Goal: Information Seeking & Learning: Learn about a topic

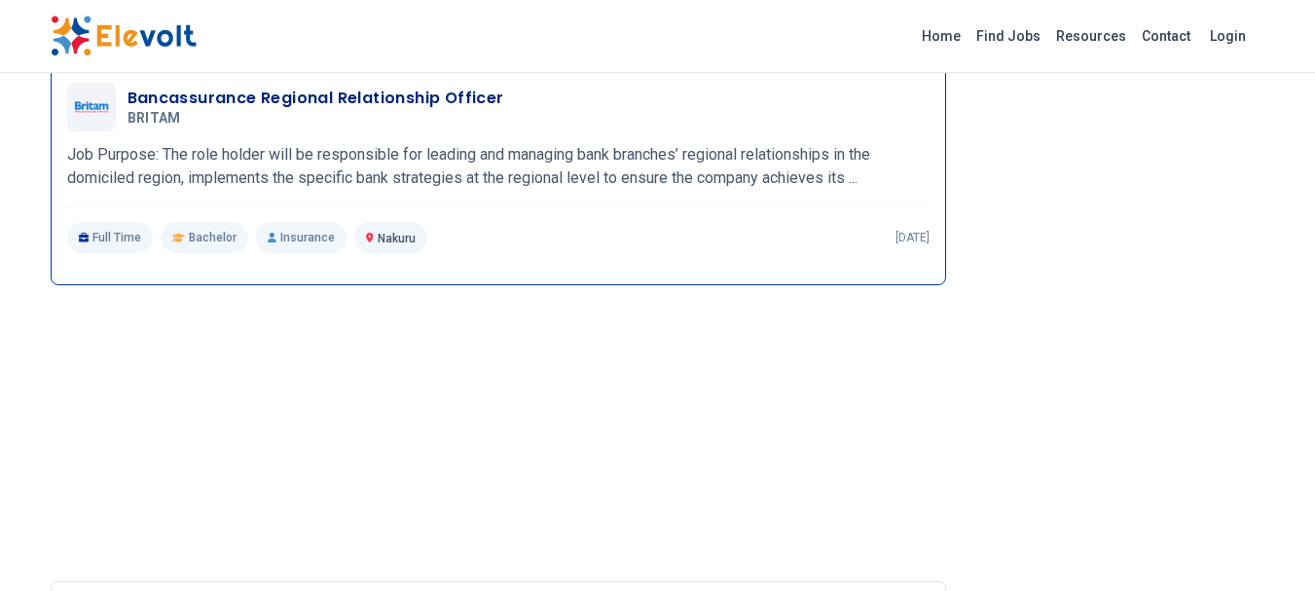
scroll to position [1849, 0]
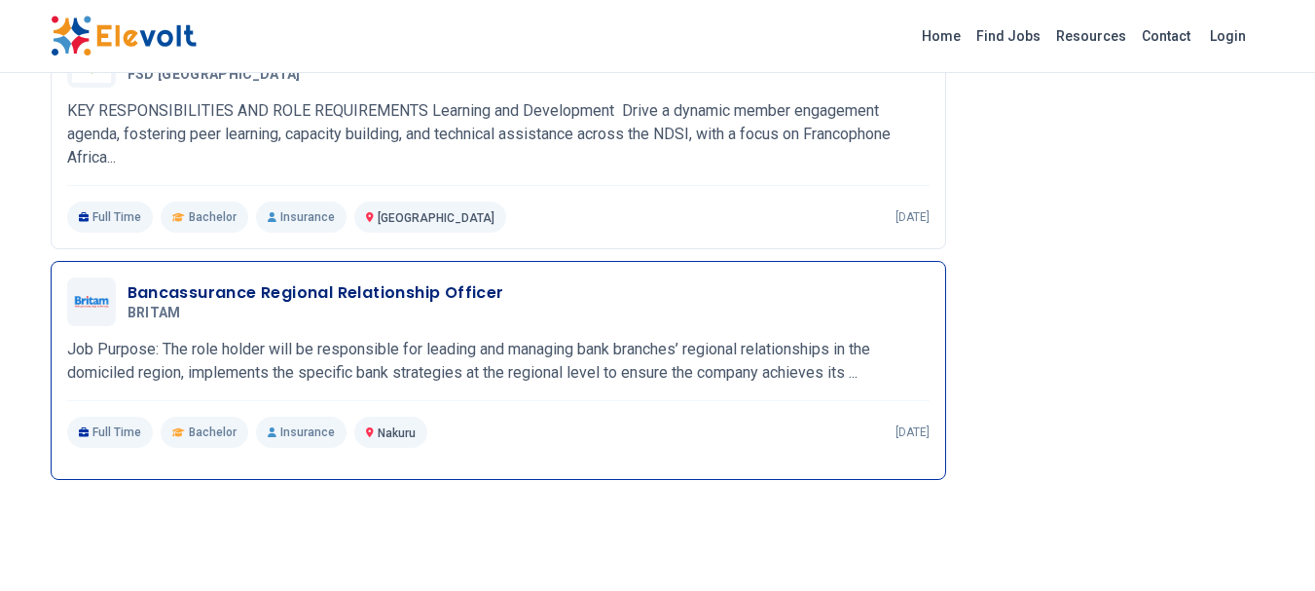
click at [333, 288] on h3 "Bancassurance Regional Relationship Officer" at bounding box center [315, 292] width 377 height 23
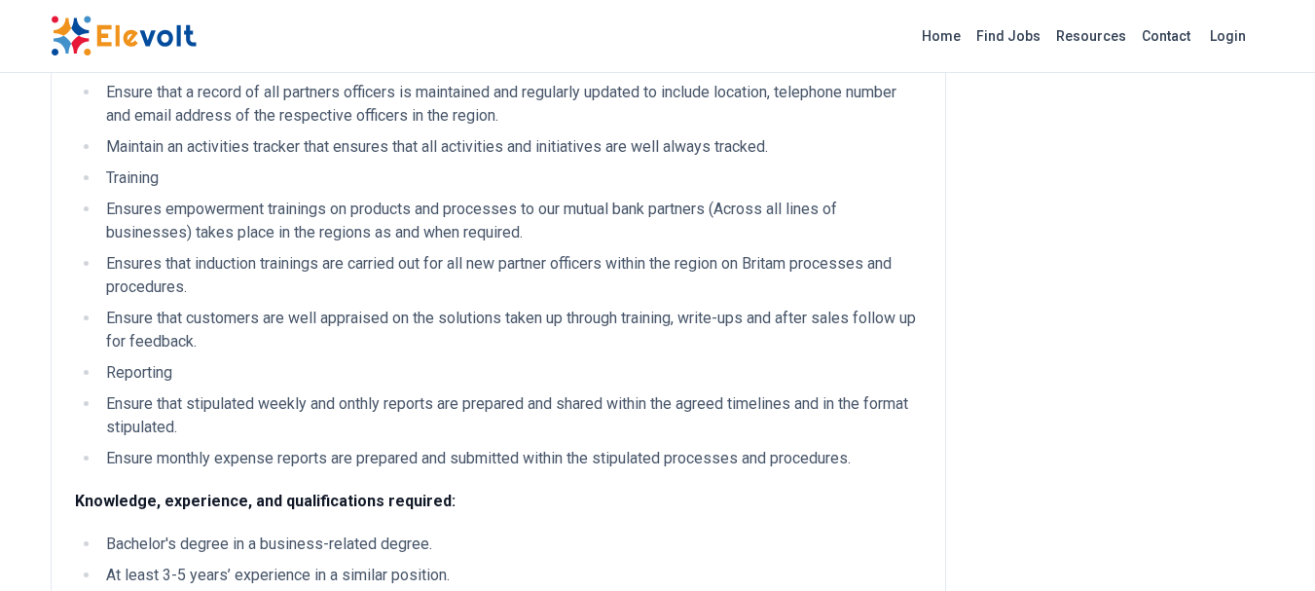
scroll to position [1849, 0]
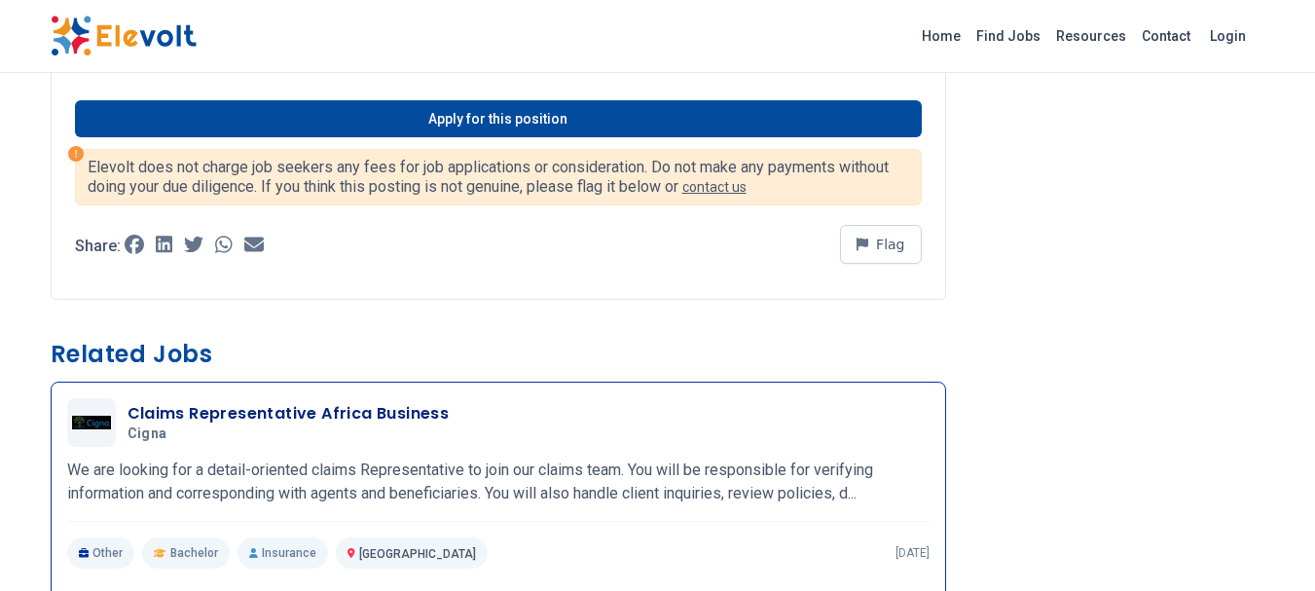
click at [386, 425] on h3 "Claims Representative Africa Business" at bounding box center [288, 413] width 322 height 23
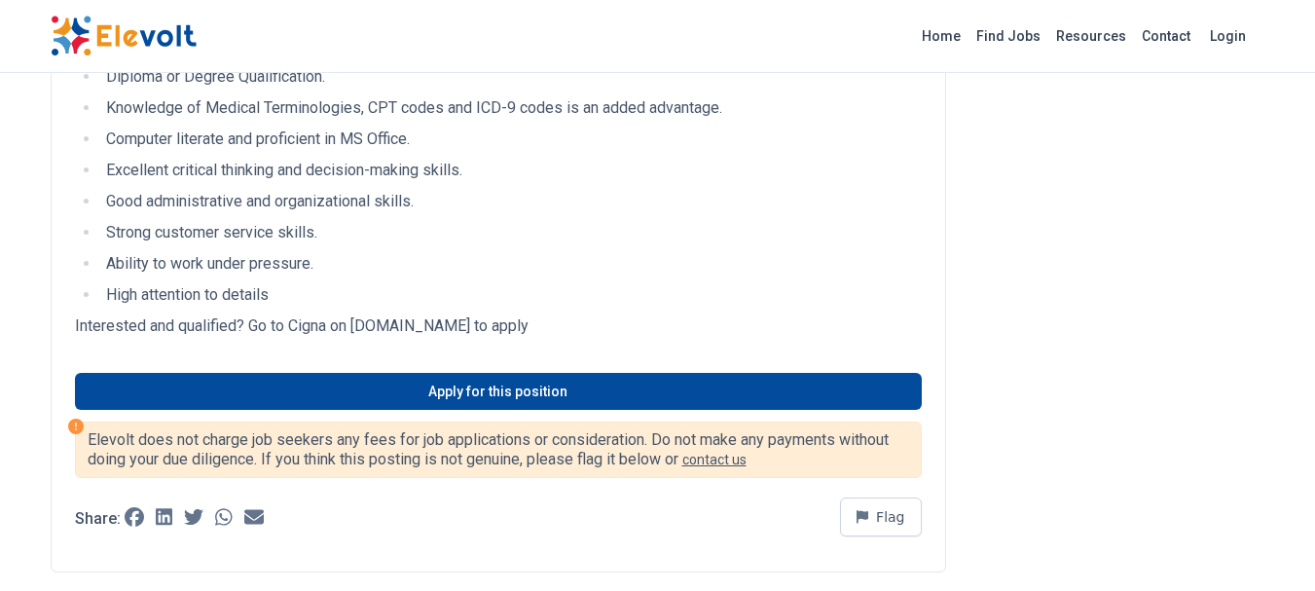
scroll to position [779, 0]
